Goal: Task Accomplishment & Management: Complete application form

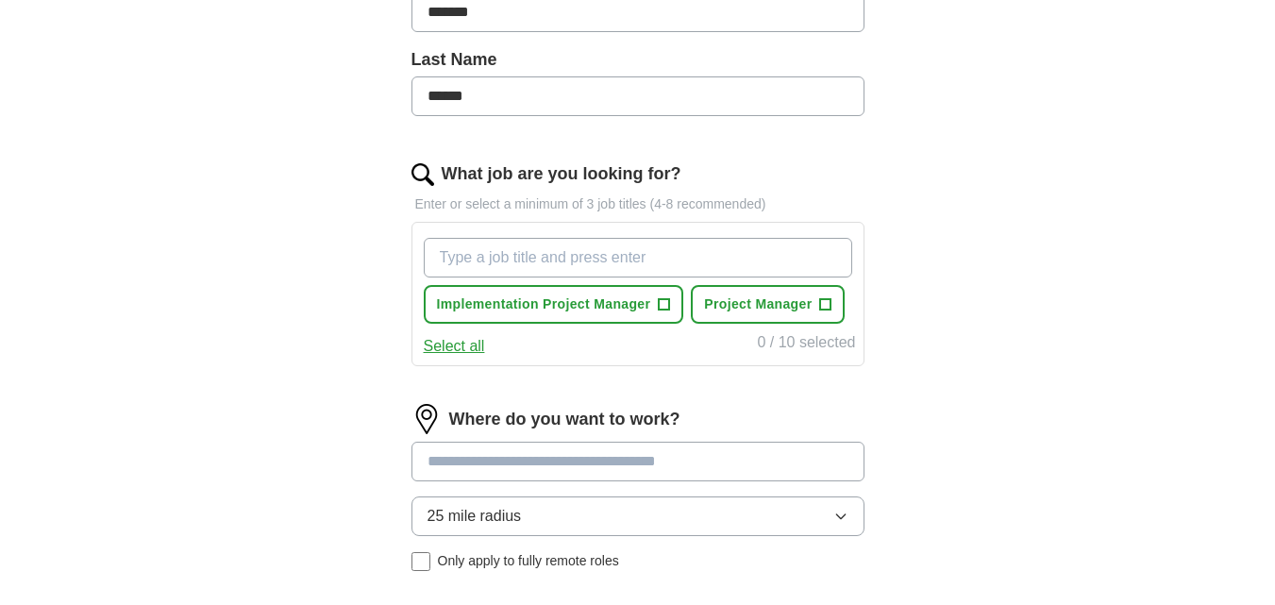
scroll to position [482, 0]
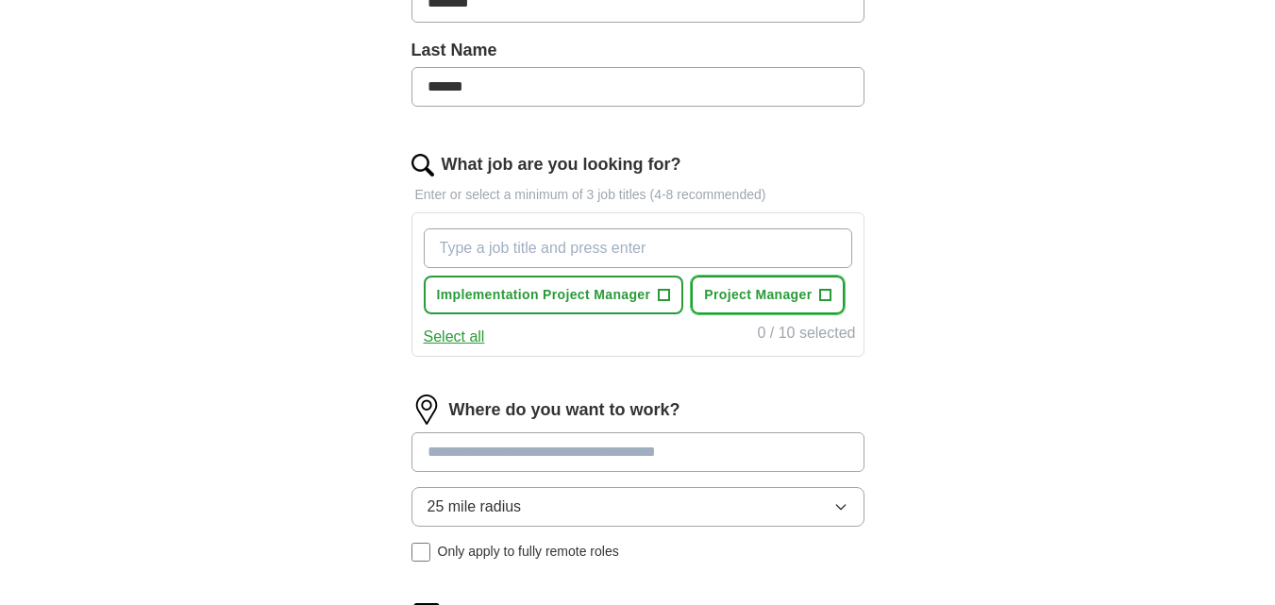
click at [816, 288] on button "Project Manager +" at bounding box center [768, 294] width 154 height 39
click at [478, 446] on input at bounding box center [637, 452] width 453 height 40
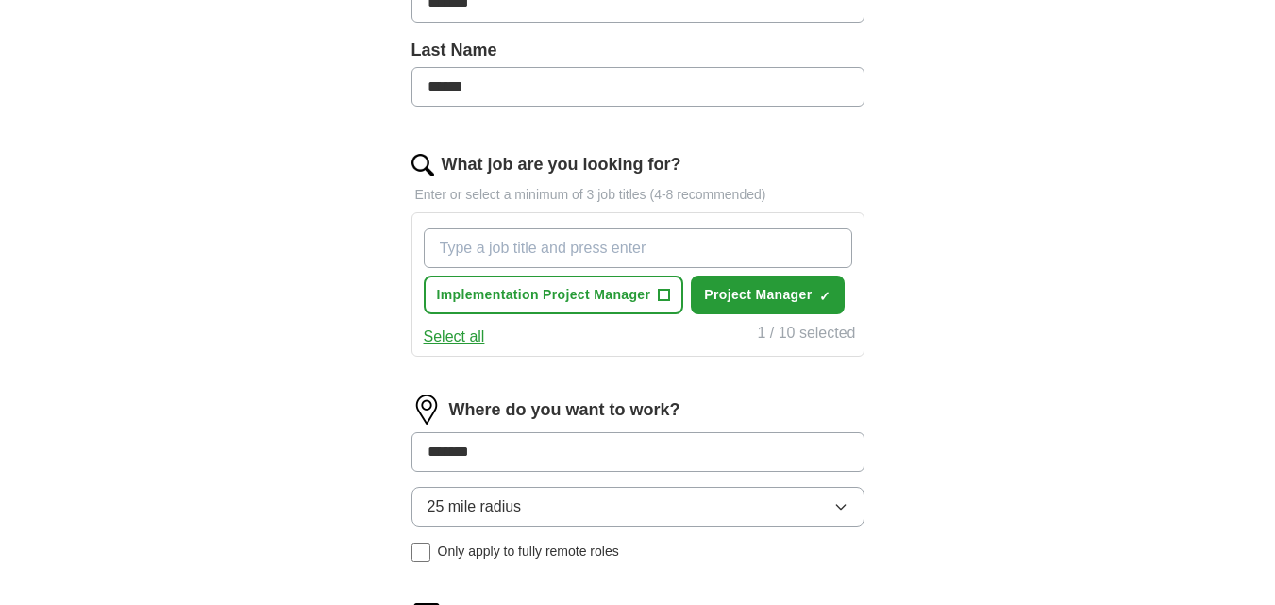
click at [435, 453] on input "*******" at bounding box center [637, 452] width 453 height 40
click at [553, 445] on input "*******" at bounding box center [637, 452] width 453 height 40
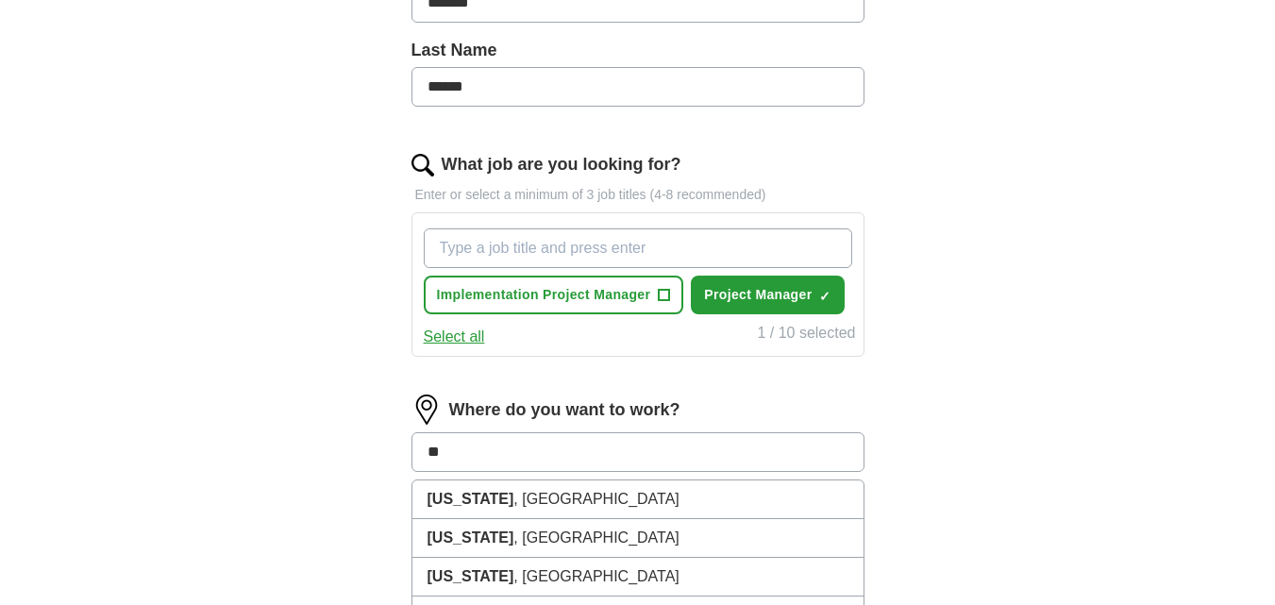
type input "*"
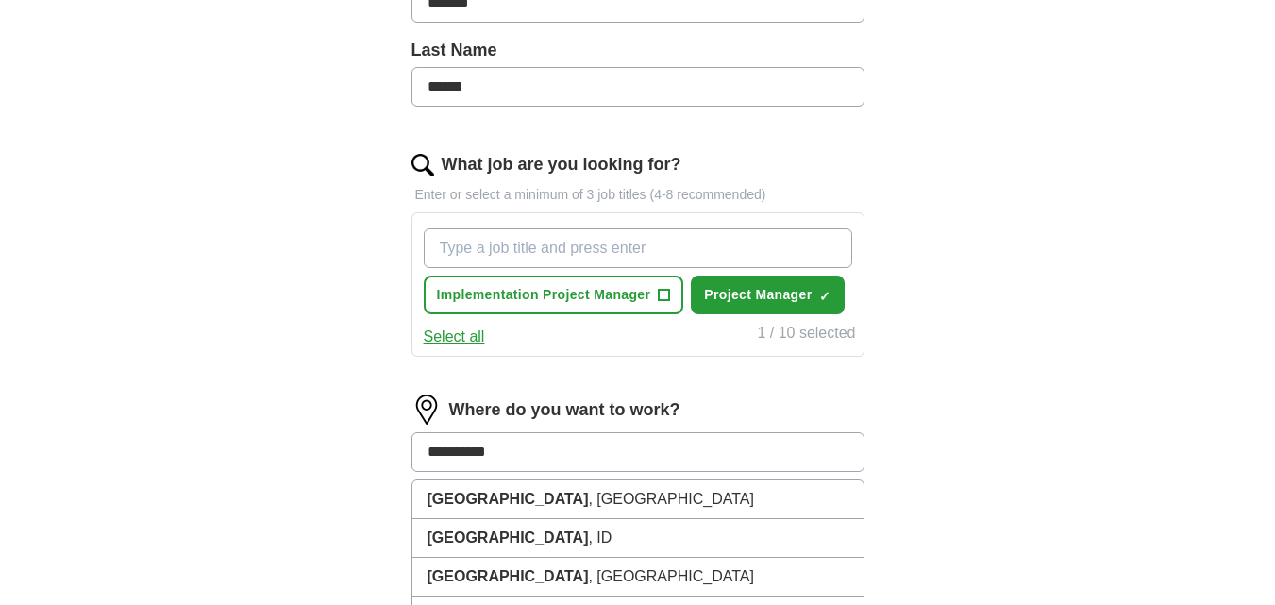
type input "**********"
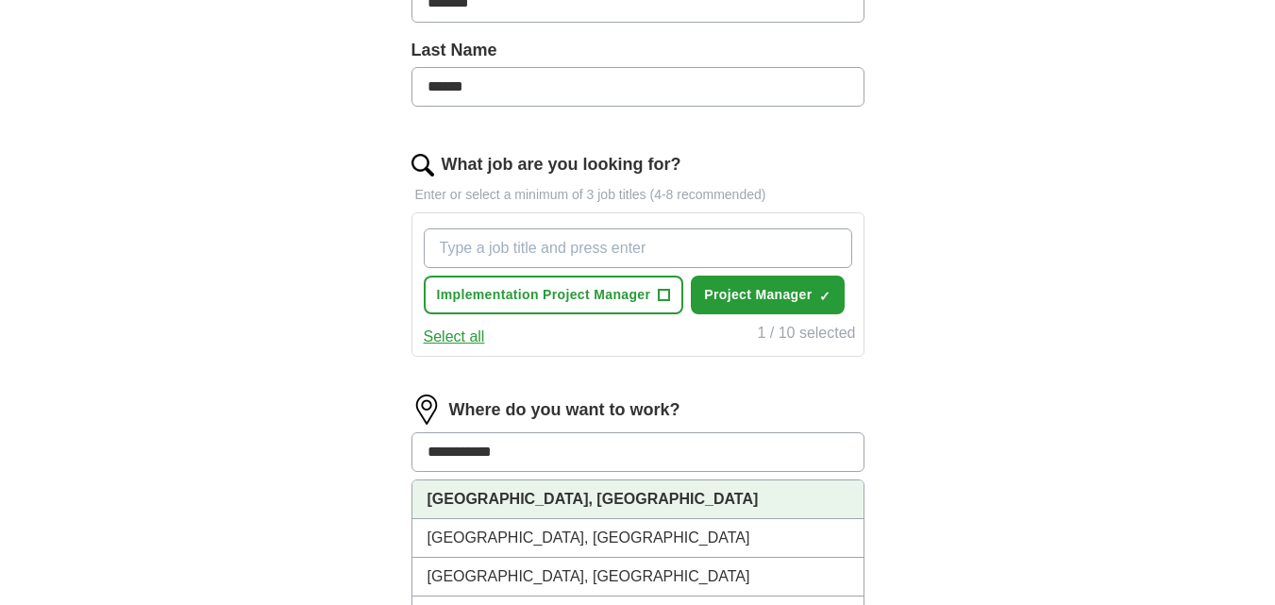
click at [525, 500] on li "[GEOGRAPHIC_DATA], [GEOGRAPHIC_DATA]" at bounding box center [637, 499] width 451 height 39
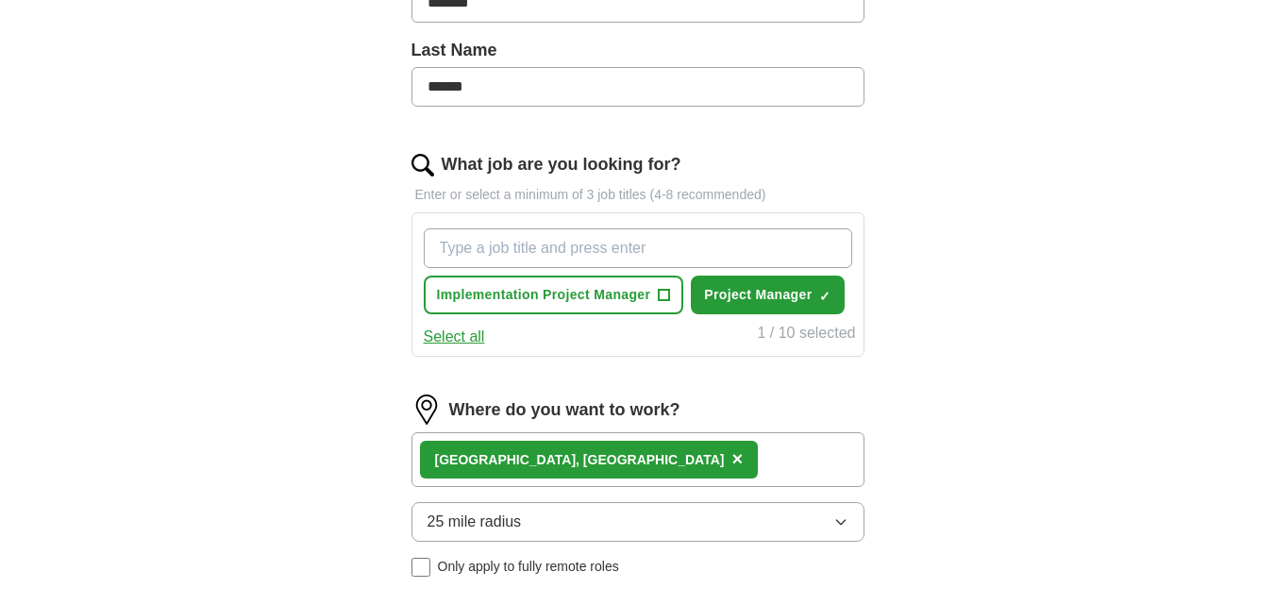
click at [575, 450] on div "[GEOGRAPHIC_DATA], [GEOGRAPHIC_DATA] ×" at bounding box center [637, 459] width 453 height 55
click at [638, 469] on div "[GEOGRAPHIC_DATA], [GEOGRAPHIC_DATA] ×" at bounding box center [637, 459] width 453 height 55
click at [624, 521] on button "25 mile radius" at bounding box center [637, 522] width 453 height 40
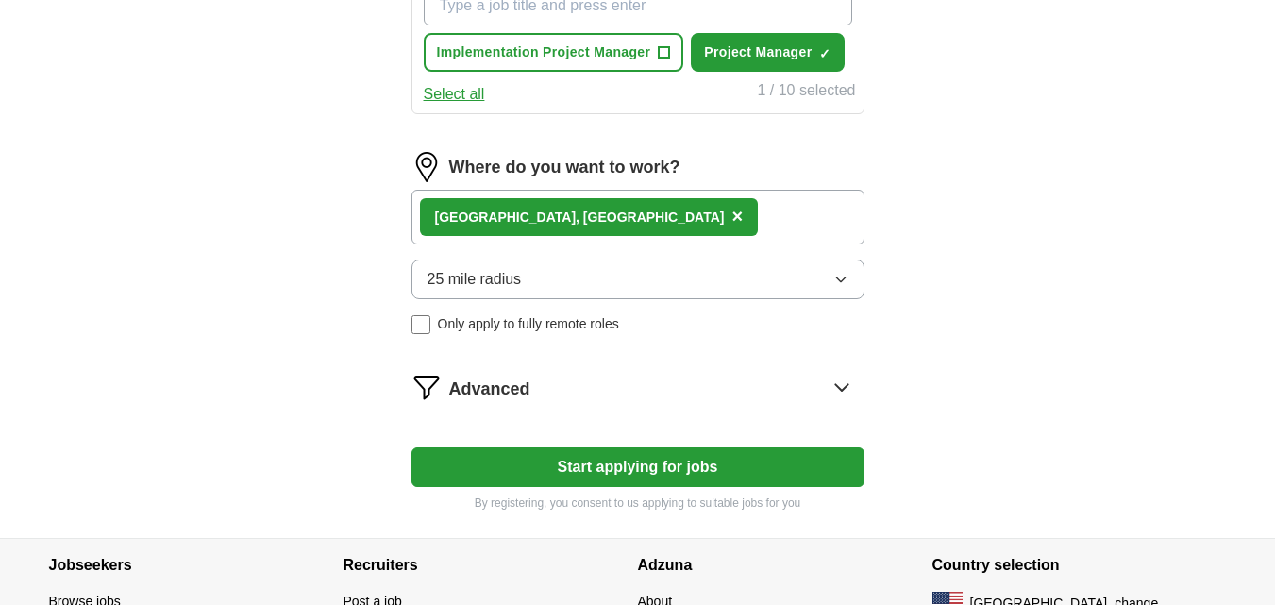
scroll to position [729, 0]
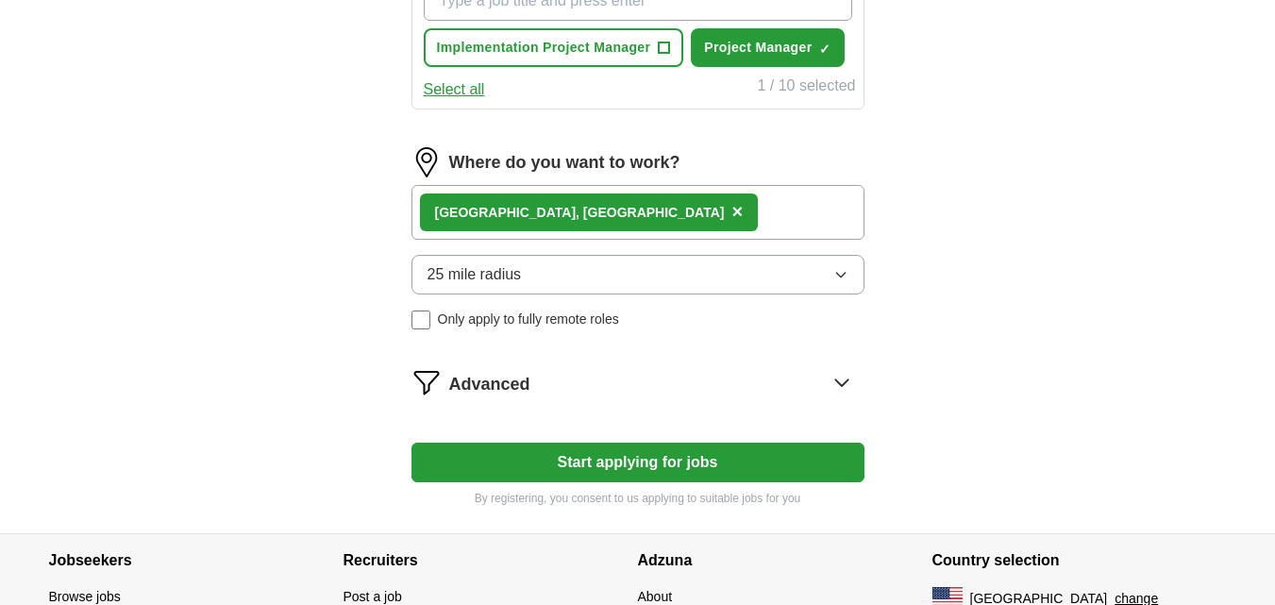
click at [741, 281] on button "25 mile radius" at bounding box center [637, 275] width 453 height 40
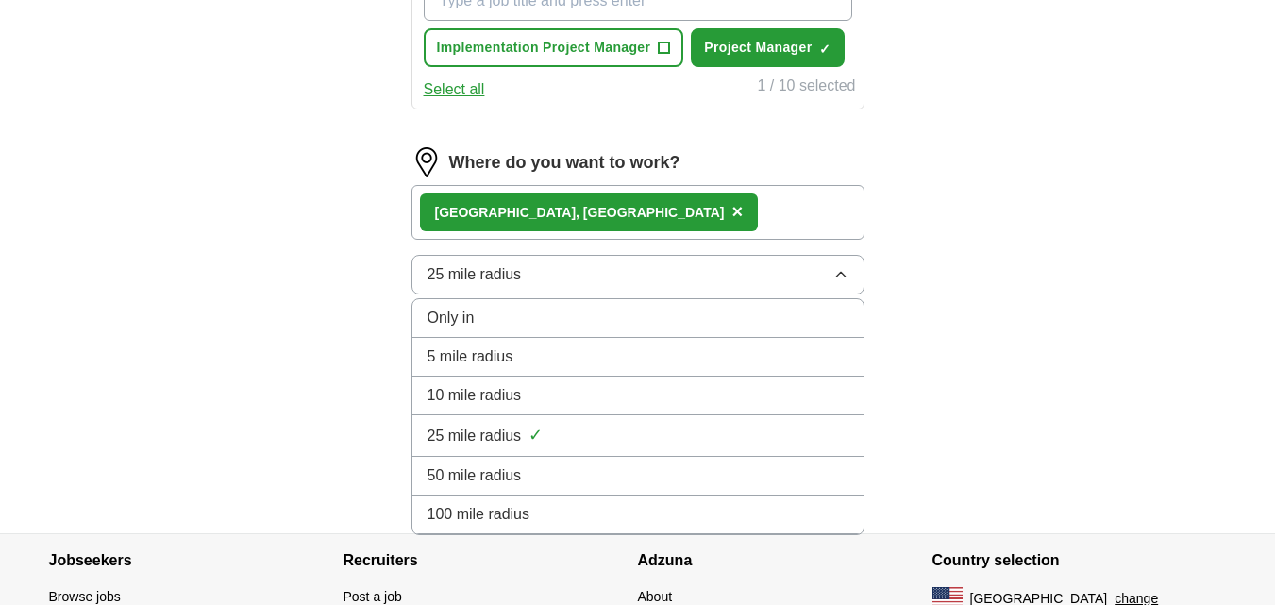
click at [601, 510] on div "100 mile radius" at bounding box center [637, 514] width 421 height 23
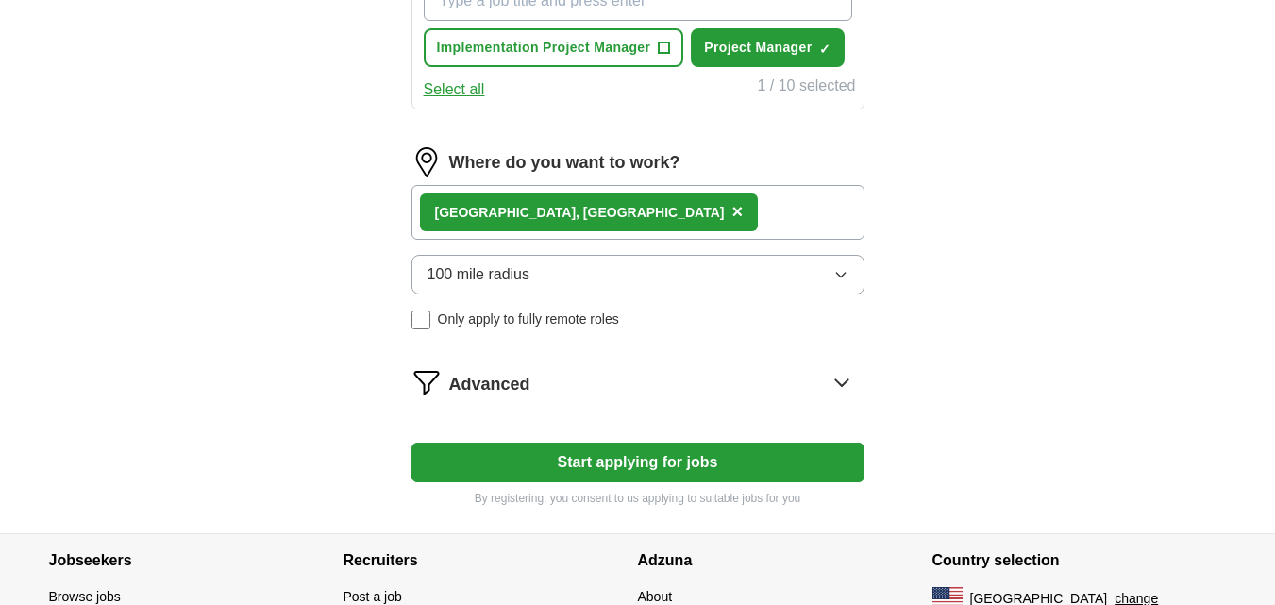
click at [660, 210] on div "[GEOGRAPHIC_DATA], [GEOGRAPHIC_DATA] ×" at bounding box center [637, 212] width 453 height 55
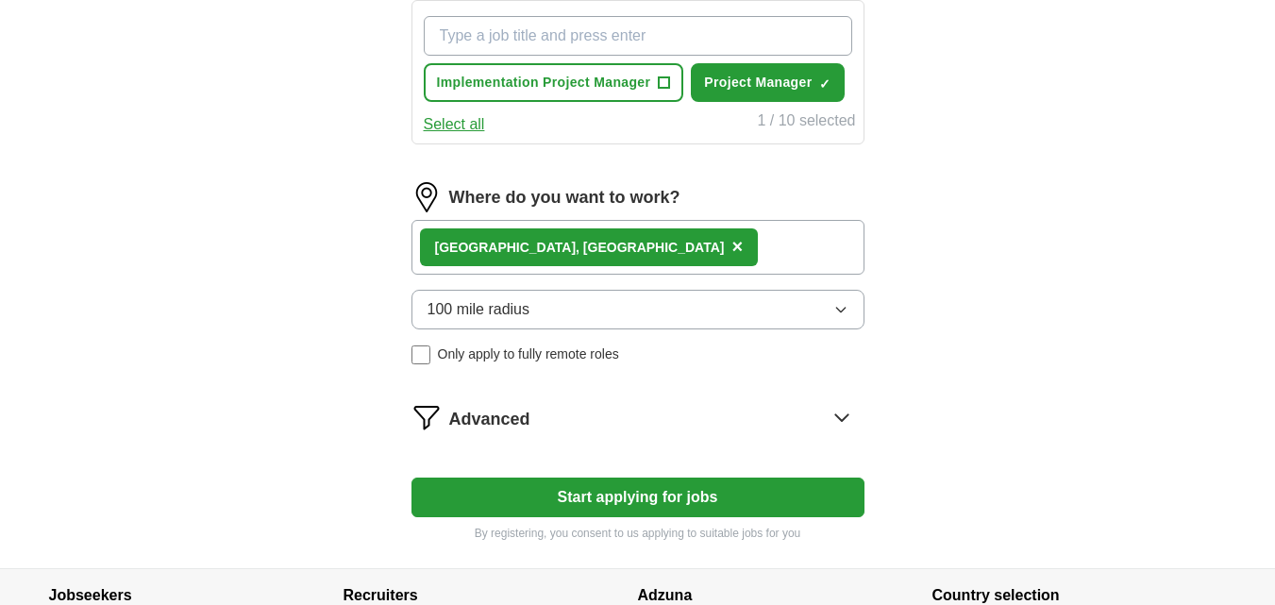
scroll to position [716, 0]
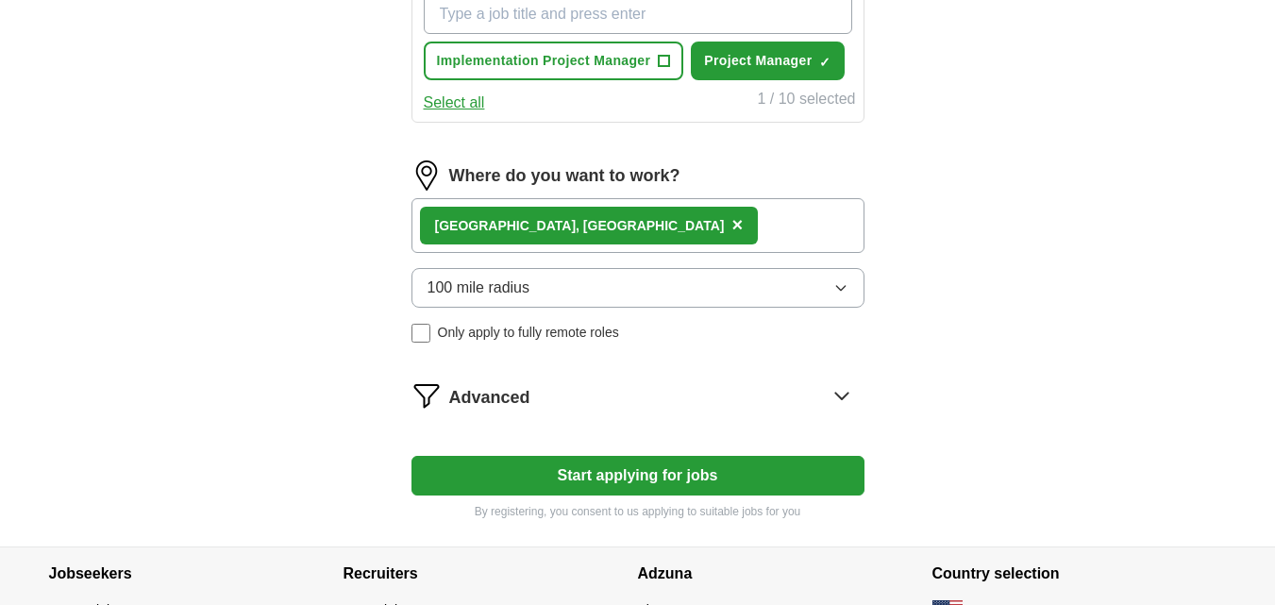
click at [630, 479] on button "Start applying for jobs" at bounding box center [637, 476] width 453 height 40
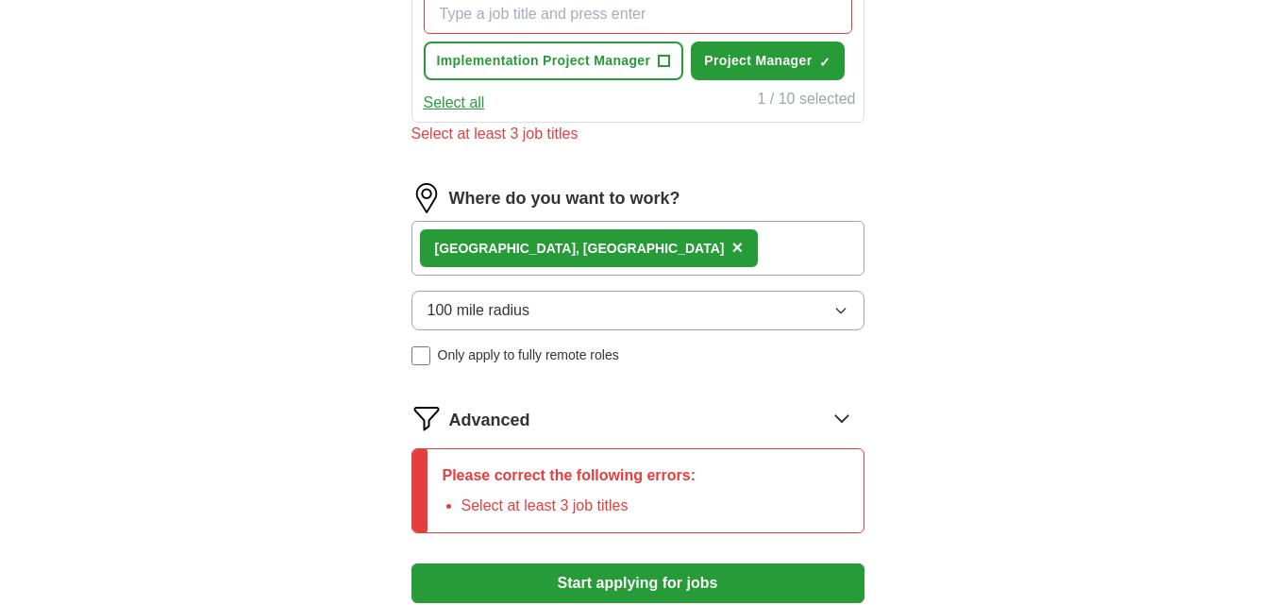
click at [723, 421] on div "Advanced" at bounding box center [656, 418] width 415 height 30
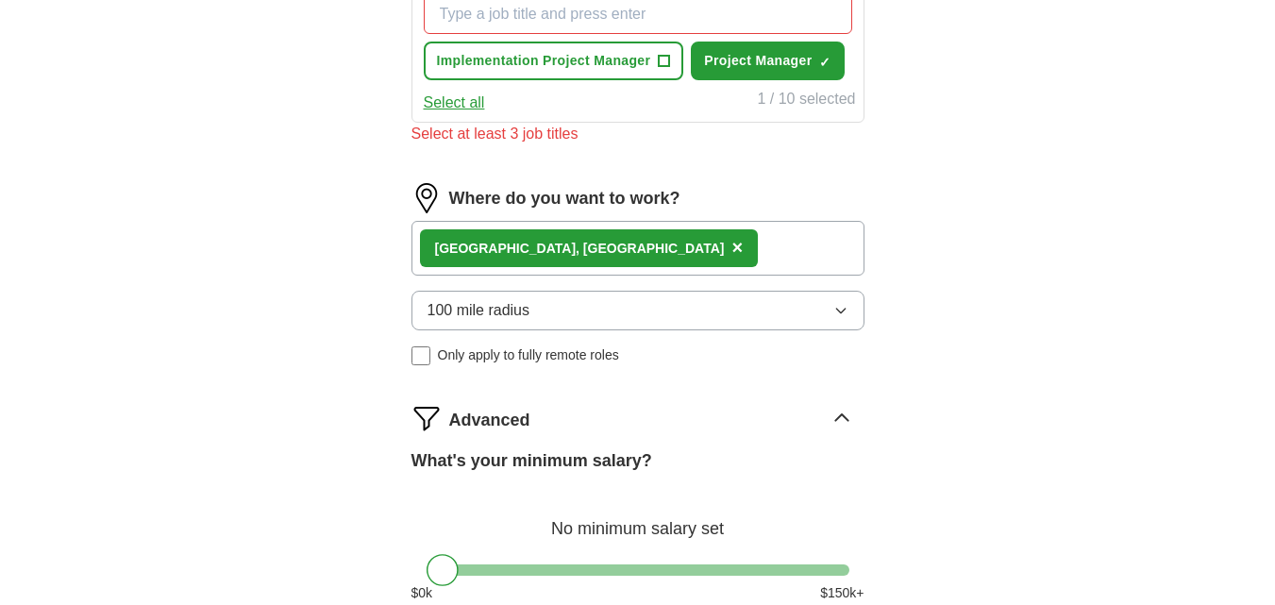
scroll to position [993, 0]
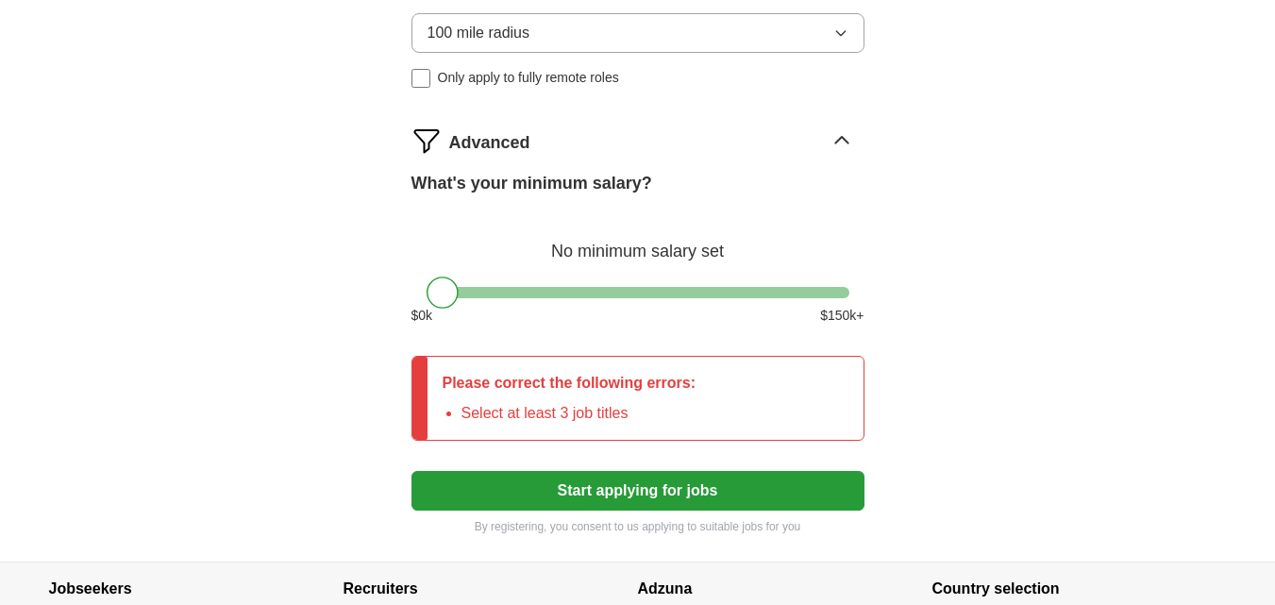
click at [622, 286] on div "What's your minimum salary? No minimum salary set $ 0 k $ 150 k+" at bounding box center [637, 256] width 453 height 170
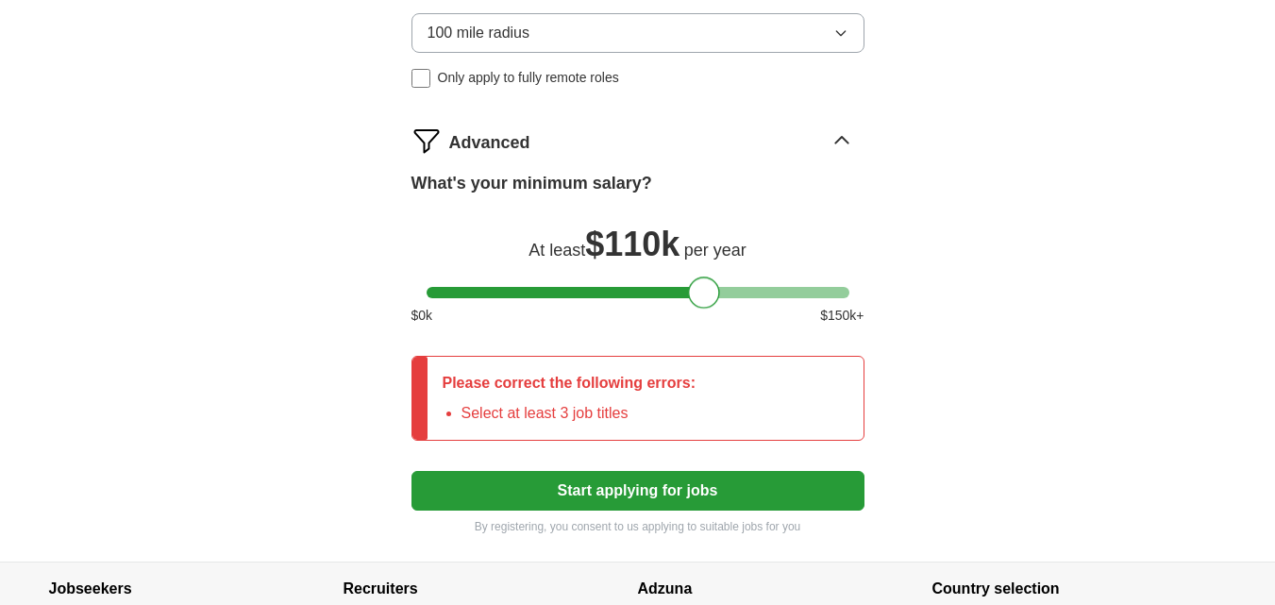
drag, startPoint x: 452, startPoint y: 296, endPoint x: 713, endPoint y: 291, distance: 261.4
click at [713, 291] on div at bounding box center [704, 292] width 32 height 32
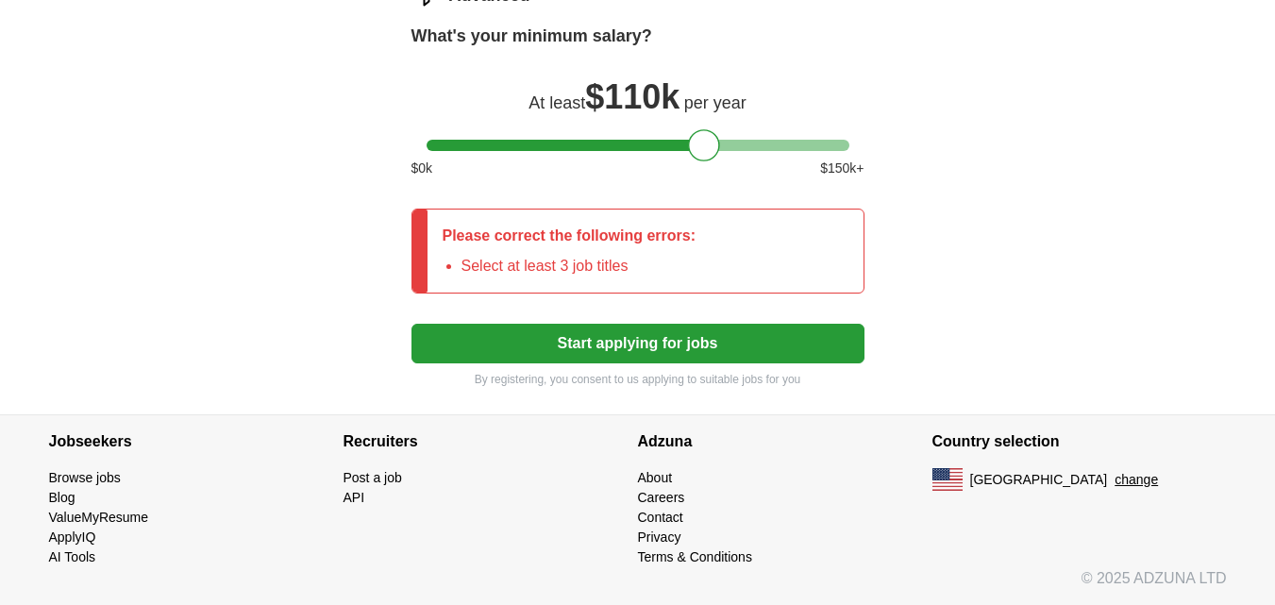
click at [693, 334] on button "Start applying for jobs" at bounding box center [637, 344] width 453 height 40
drag, startPoint x: 1271, startPoint y: 476, endPoint x: 1281, endPoint y: 483, distance: 12.3
click at [671, 346] on button "Start applying for jobs" at bounding box center [637, 344] width 453 height 40
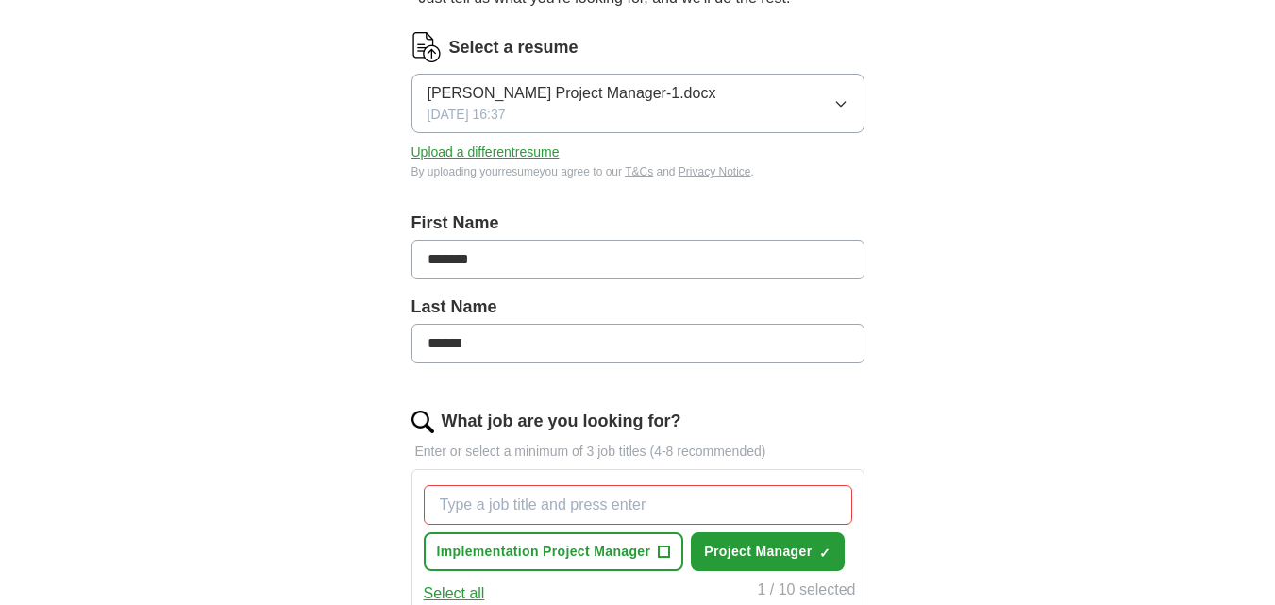
scroll to position [387, 0]
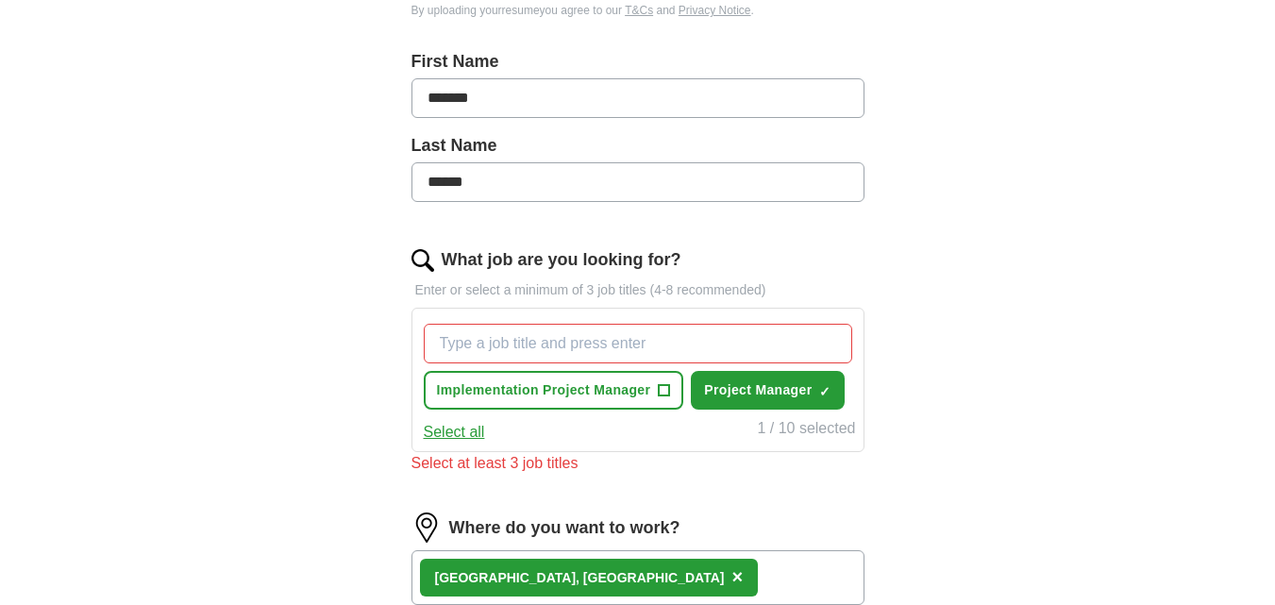
click at [467, 433] on button "Select all" at bounding box center [454, 432] width 61 height 23
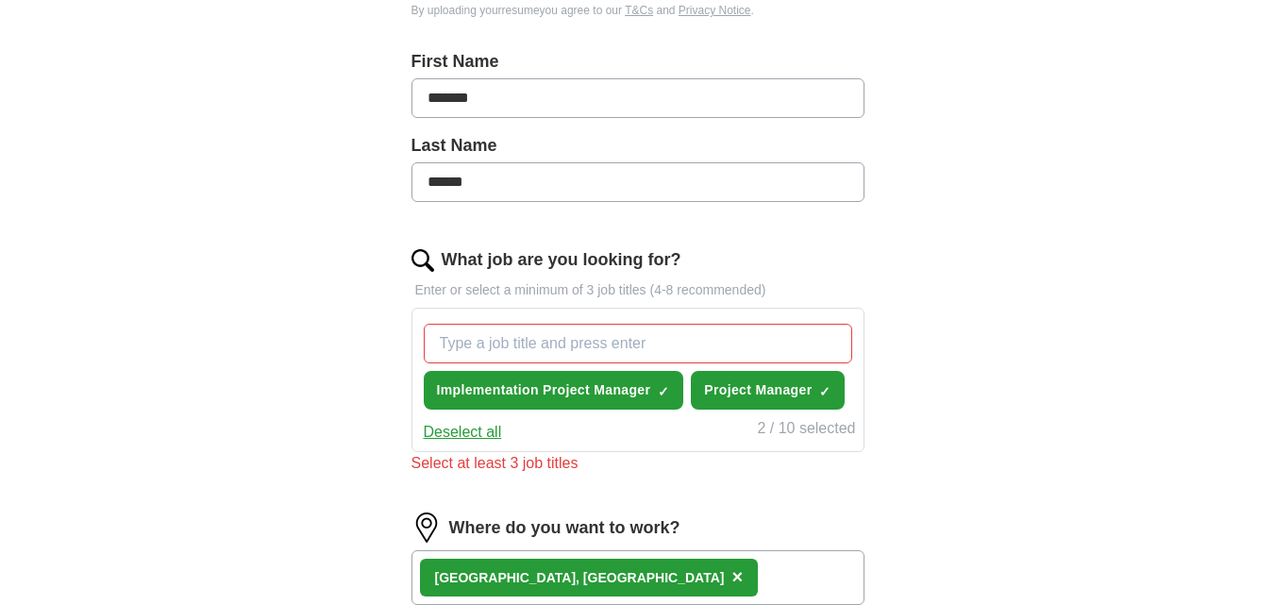
click at [571, 345] on input "What job are you looking for?" at bounding box center [638, 344] width 428 height 40
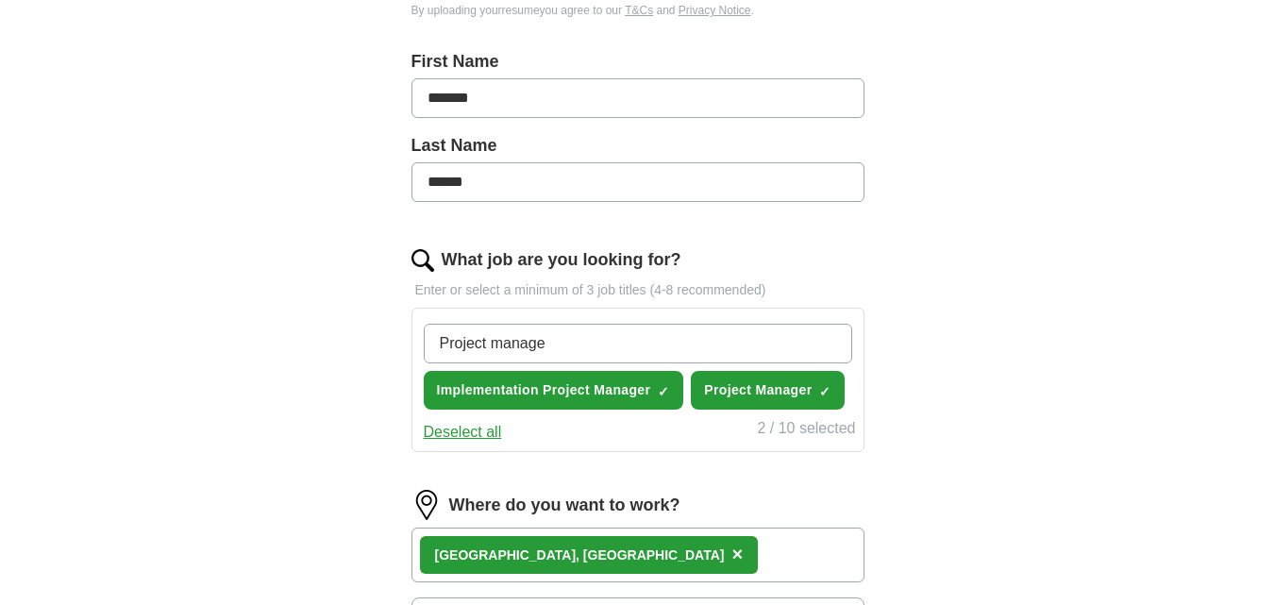
type input "Project manager"
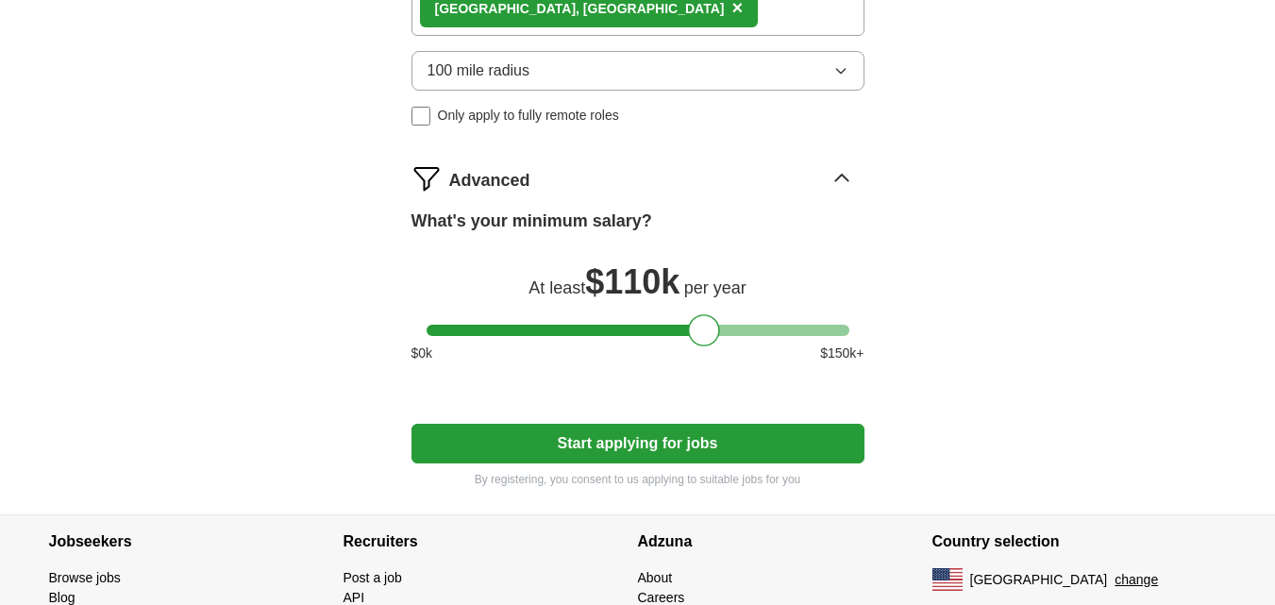
scroll to position [1079, 0]
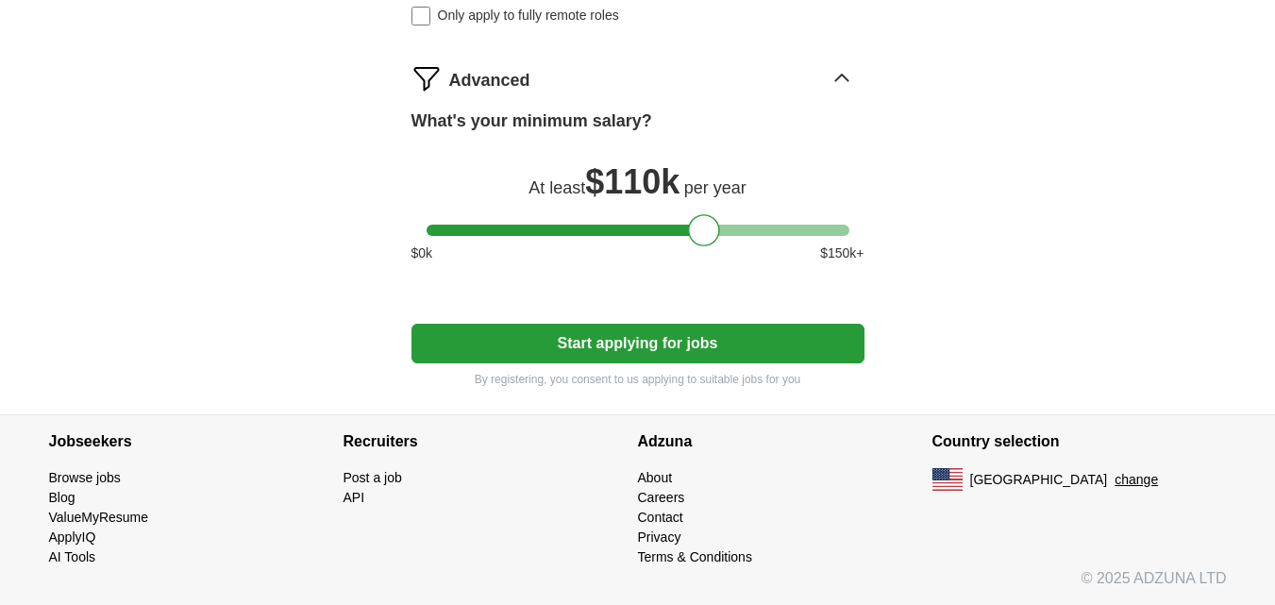
click at [673, 359] on button "Start applying for jobs" at bounding box center [637, 344] width 453 height 40
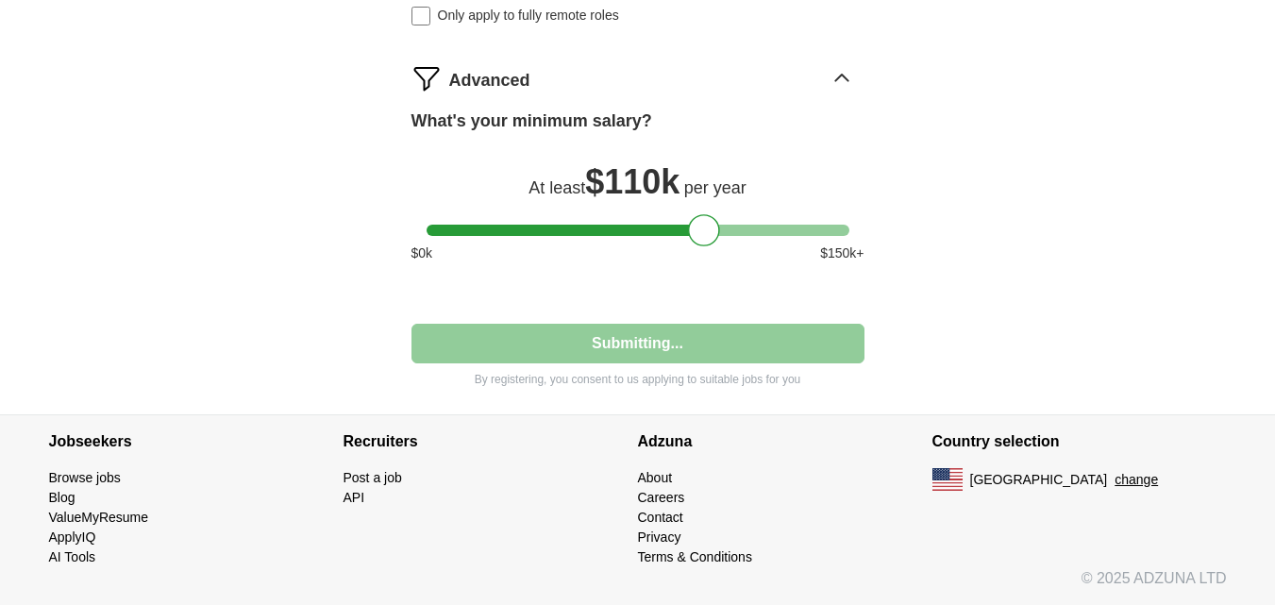
select select "**"
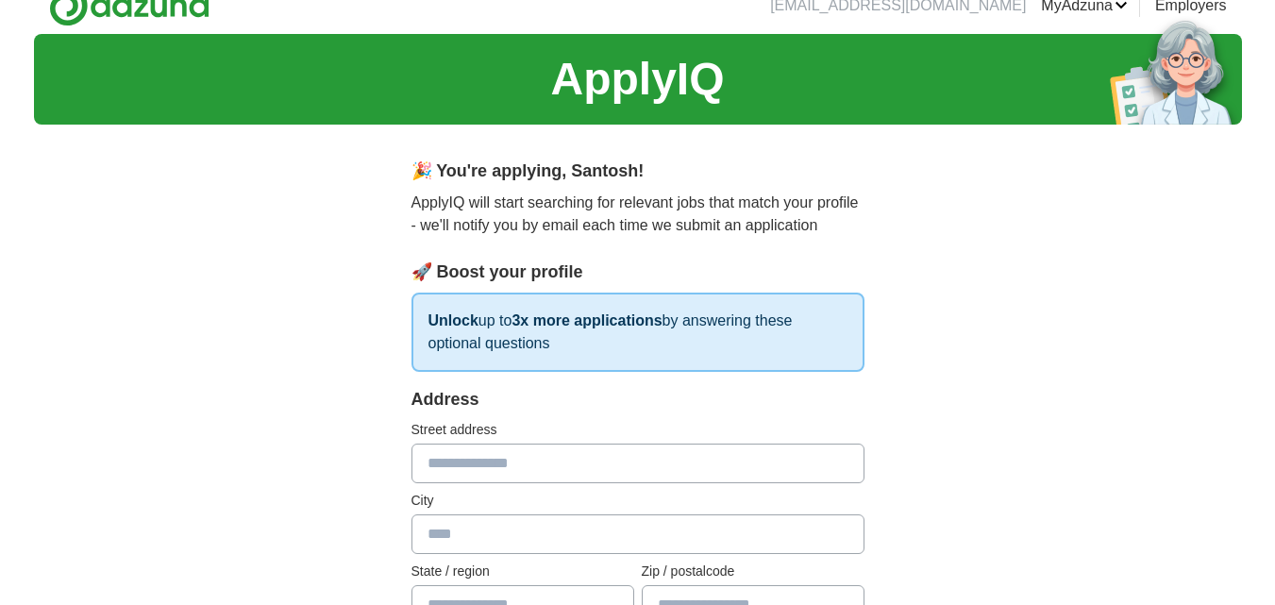
scroll to position [0, 0]
